Goal: Task Accomplishment & Management: Manage account settings

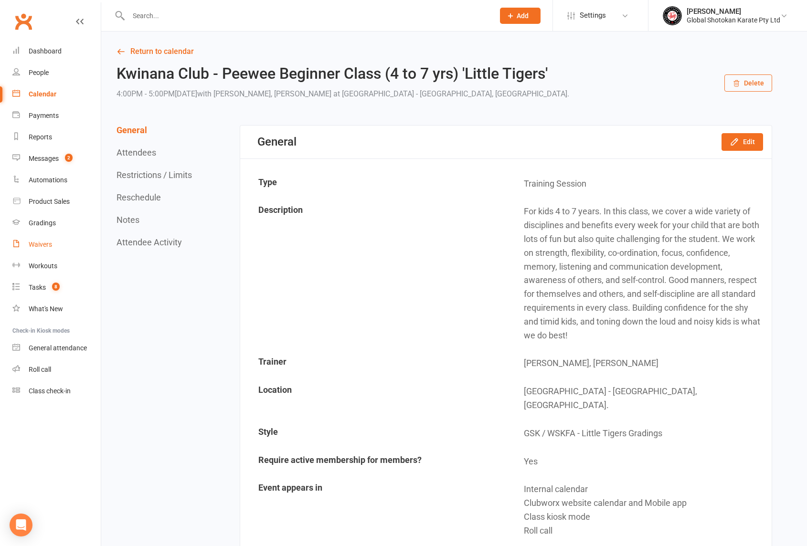
click at [44, 245] on div "Waivers" at bounding box center [40, 245] width 23 height 8
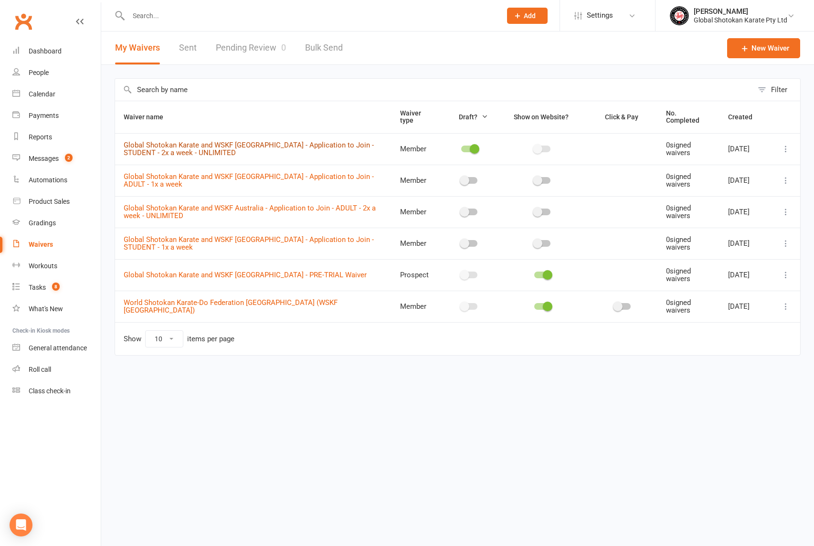
click at [285, 144] on link "Global Shotokan Karate and WSKF [GEOGRAPHIC_DATA] - Application to Join - STUDE…" at bounding box center [249, 149] width 250 height 17
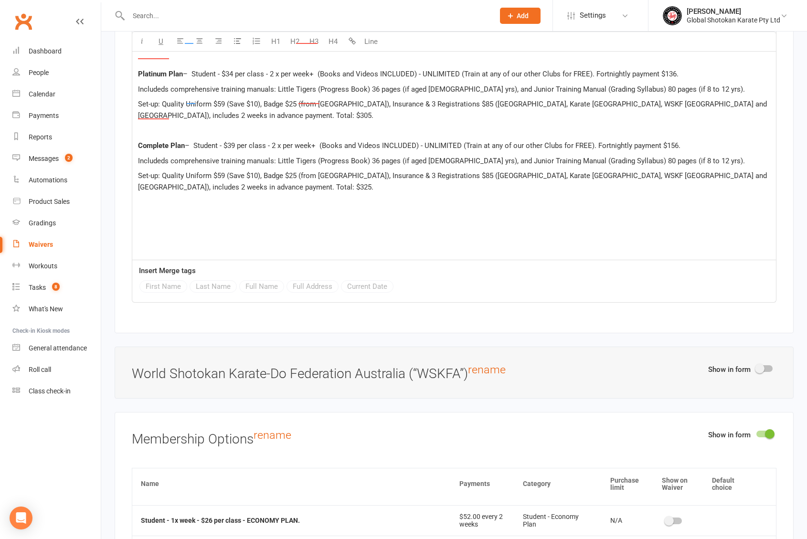
scroll to position [2550, 6]
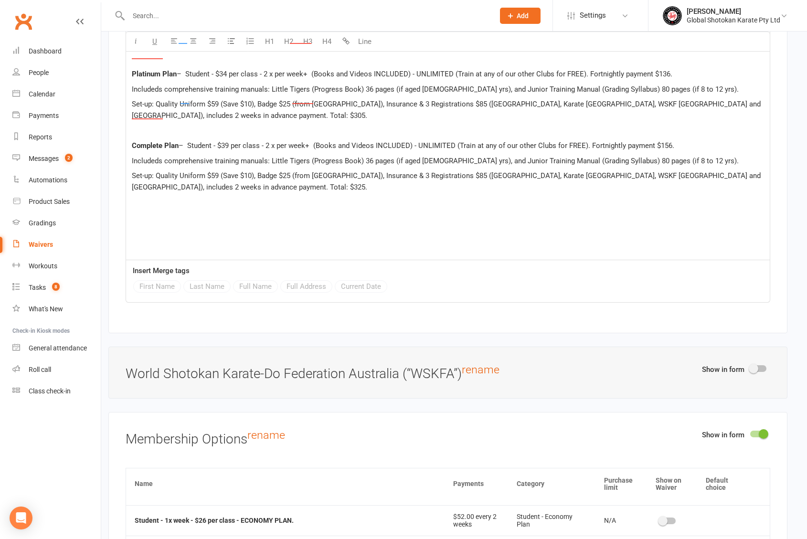
click at [756, 364] on span at bounding box center [754, 369] width 10 height 10
click at [750, 367] on input "checkbox" at bounding box center [750, 367] width 0 height 0
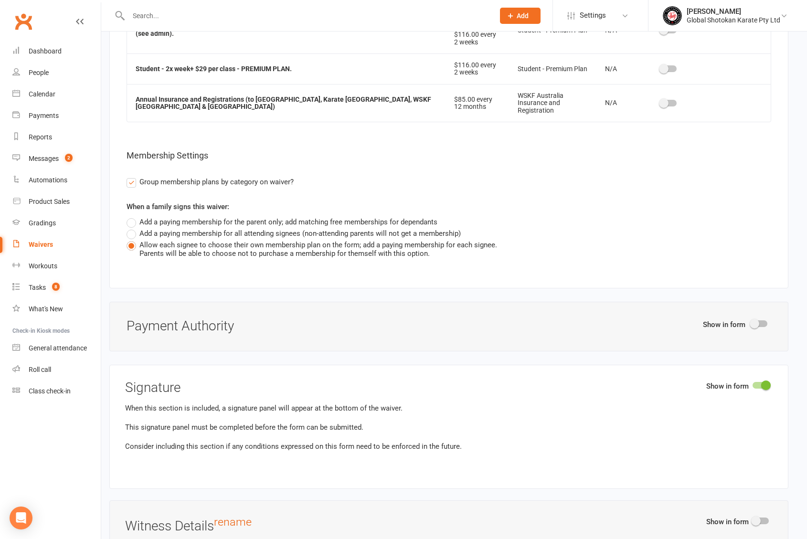
scroll to position [3863, 4]
click at [756, 319] on span at bounding box center [756, 324] width 10 height 10
click at [752, 322] on input "checkbox" at bounding box center [752, 322] width 0 height 0
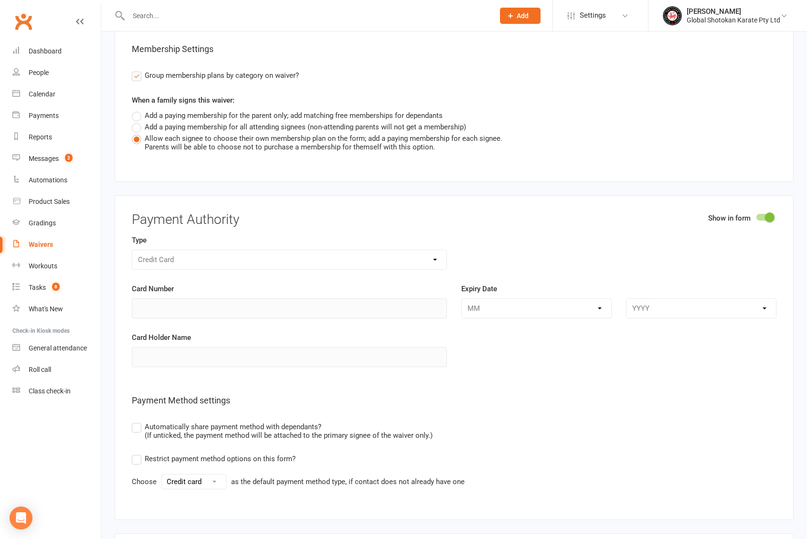
scroll to position [3966, 0]
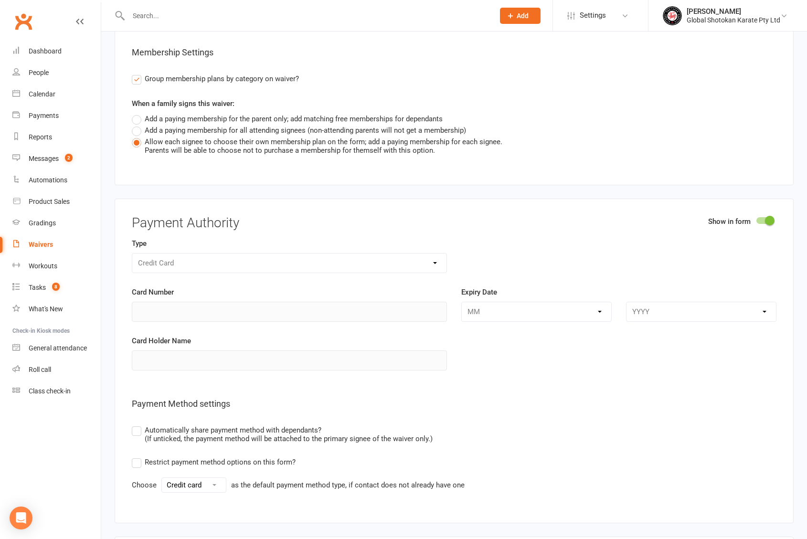
click at [762, 217] on div at bounding box center [764, 220] width 16 height 7
click at [756, 219] on input "checkbox" at bounding box center [756, 219] width 0 height 0
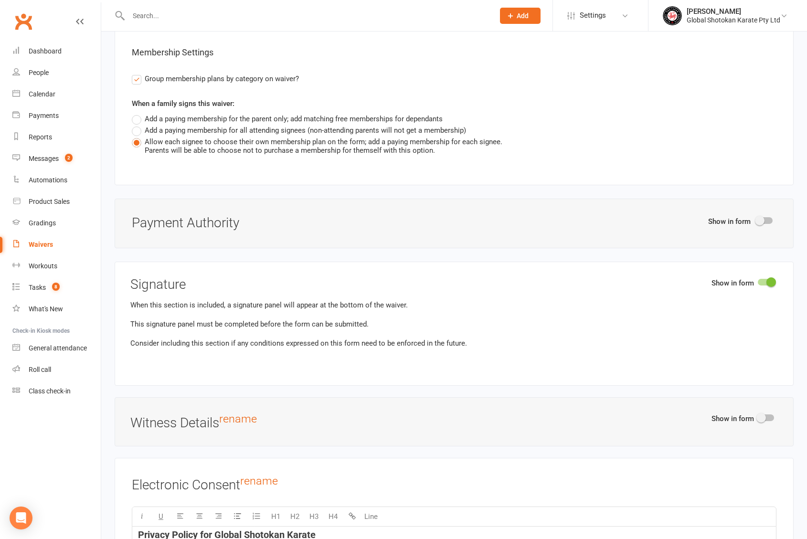
click at [761, 216] on span at bounding box center [760, 221] width 10 height 10
click at [756, 219] on input "checkbox" at bounding box center [756, 219] width 0 height 0
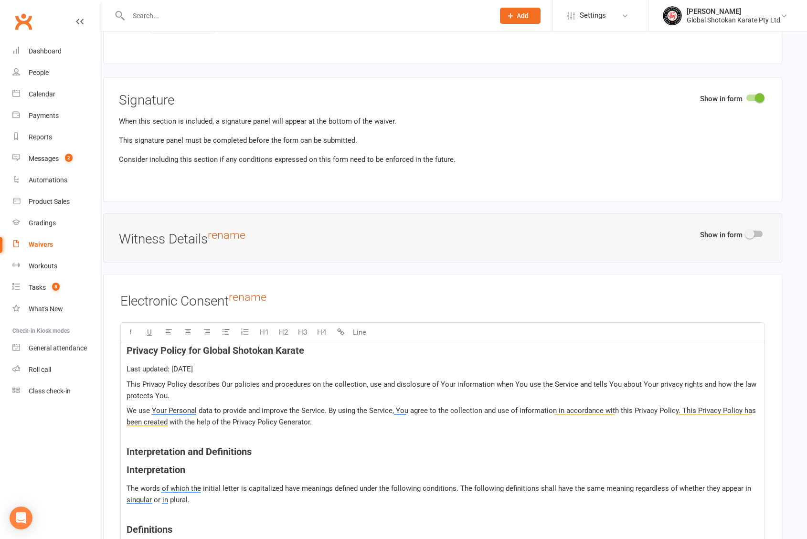
scroll to position [4450, 11]
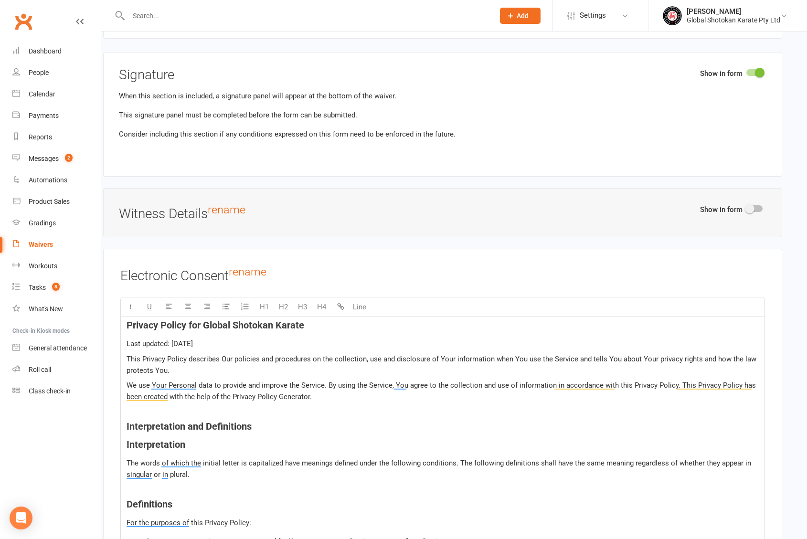
click at [508, 338] on p "Last updated: [DATE]" at bounding box center [443, 343] width 632 height 11
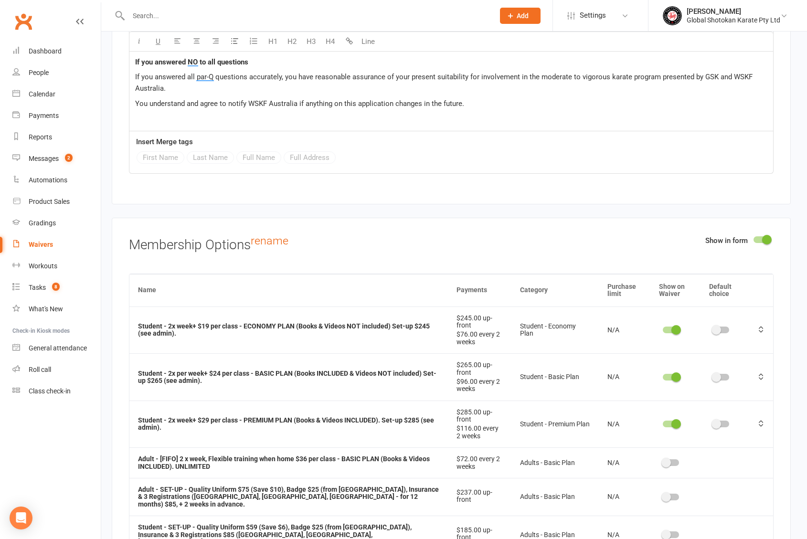
scroll to position [3449, 0]
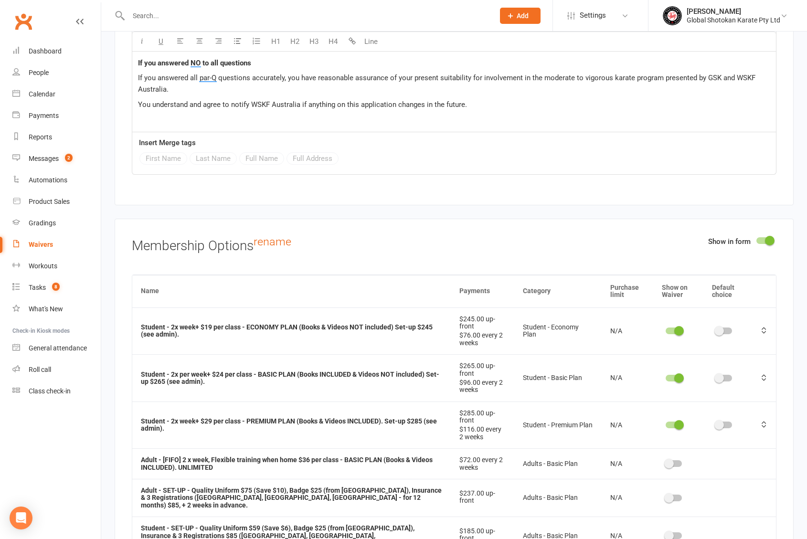
click at [681, 422] on div at bounding box center [674, 425] width 16 height 7
click at [666, 424] on input "checkbox" at bounding box center [666, 424] width 0 height 0
click at [317, 371] on strong "Student - 2x per week+ $24 per class - BASIC PLAN (Books INCLUDED & Videos NOT …" at bounding box center [290, 378] width 298 height 15
click at [301, 370] on strong "Student - 2x per week+ $24 per class - BASIC PLAN (Books INCLUDED & Videos NOT …" at bounding box center [289, 377] width 298 height 15
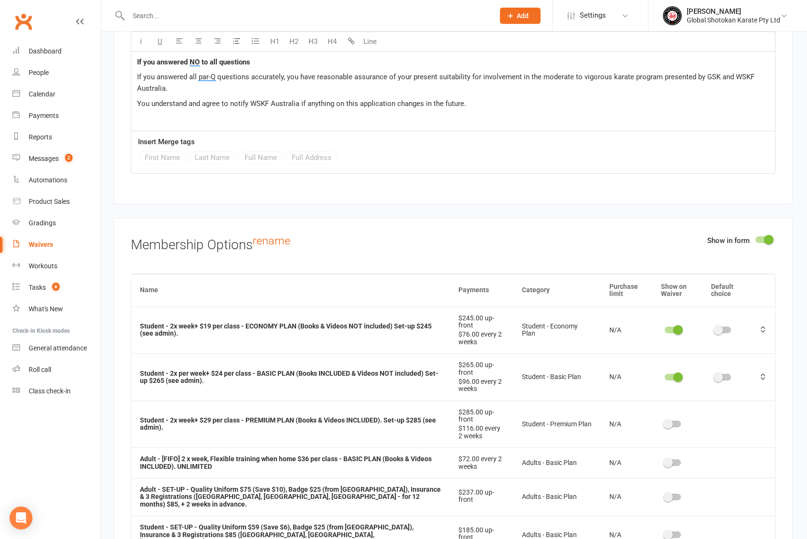
click at [312, 370] on strong "Student - 2x per week+ $24 per class - BASIC PLAN (Books INCLUDED & Videos NOT …" at bounding box center [289, 377] width 298 height 15
